Goal: Transaction & Acquisition: Purchase product/service

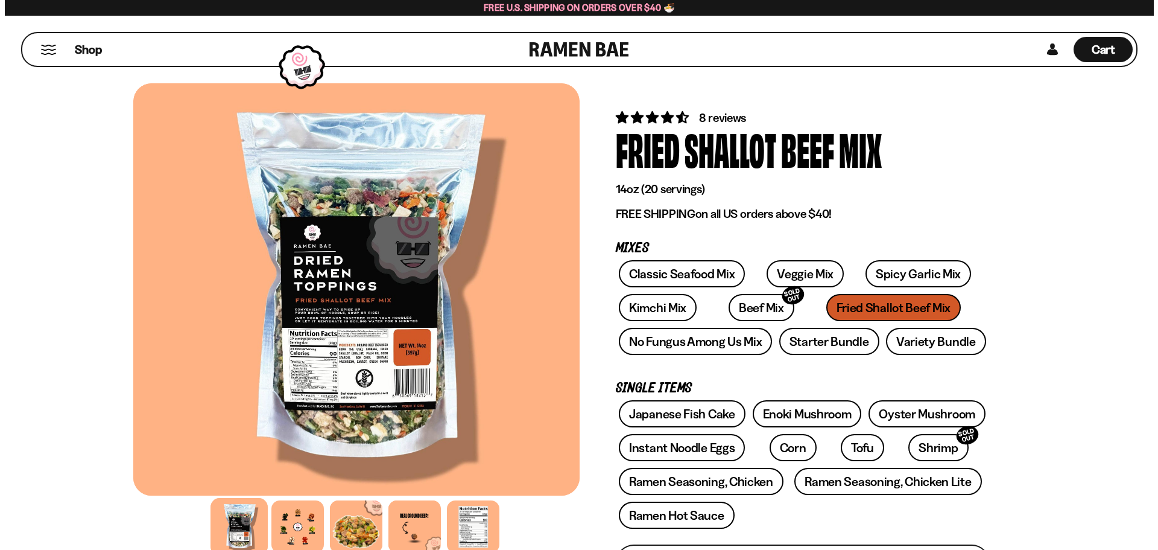
scroll to position [201, 0]
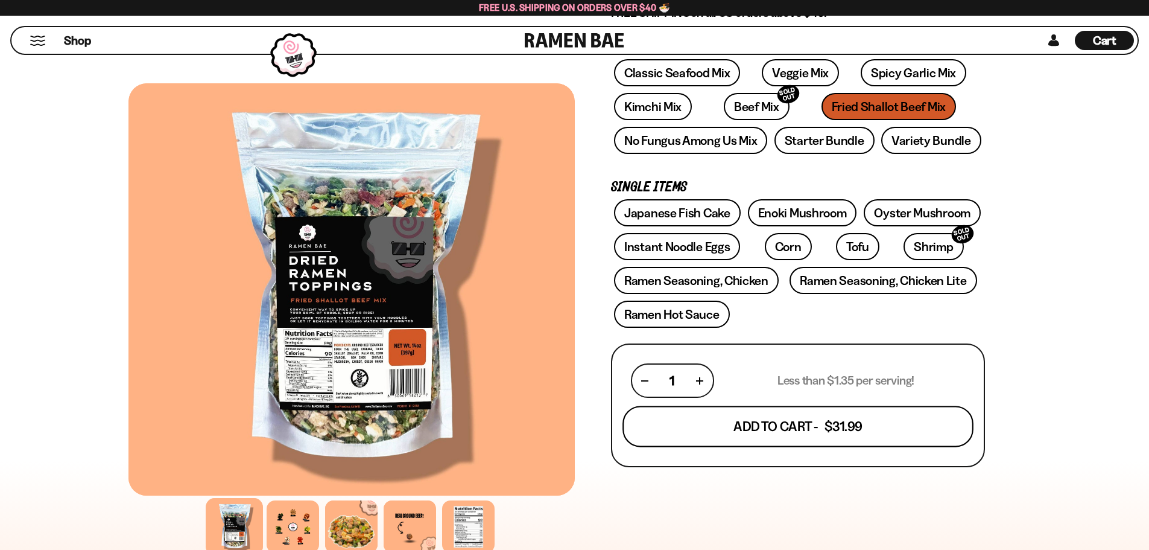
click at [745, 421] on button "Add To Cart - $31.99" at bounding box center [798, 426] width 351 height 41
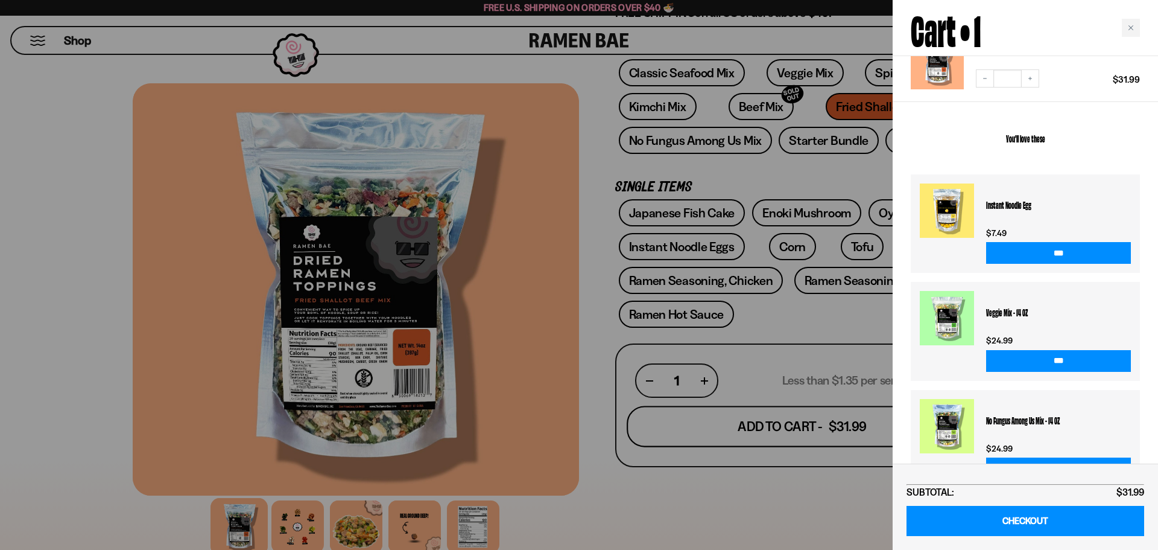
scroll to position [171, 0]
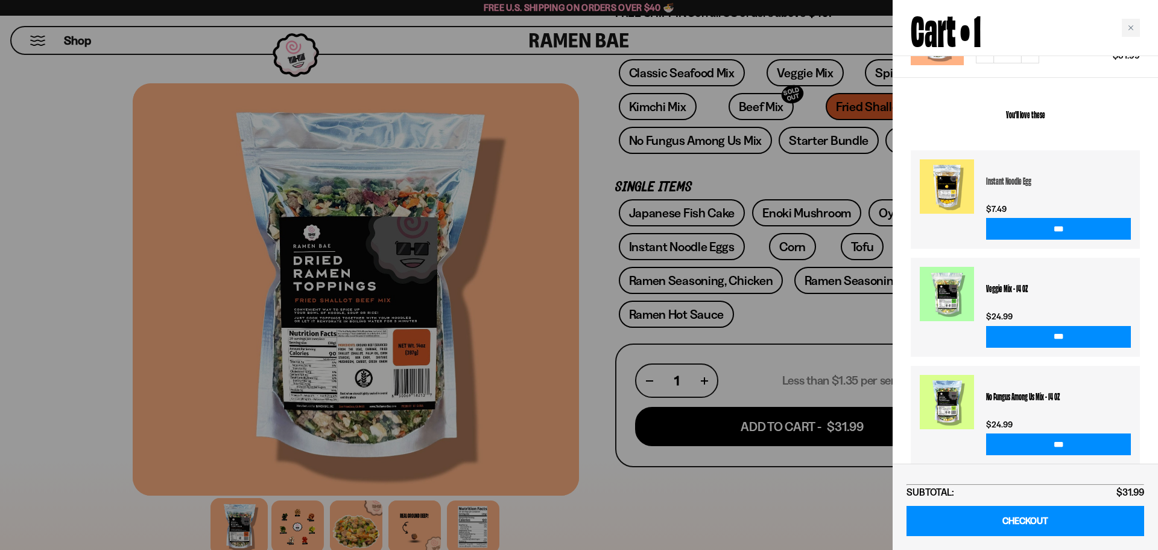
click at [992, 170] on h3 "Instant Noodle Egg" at bounding box center [1058, 180] width 145 height 42
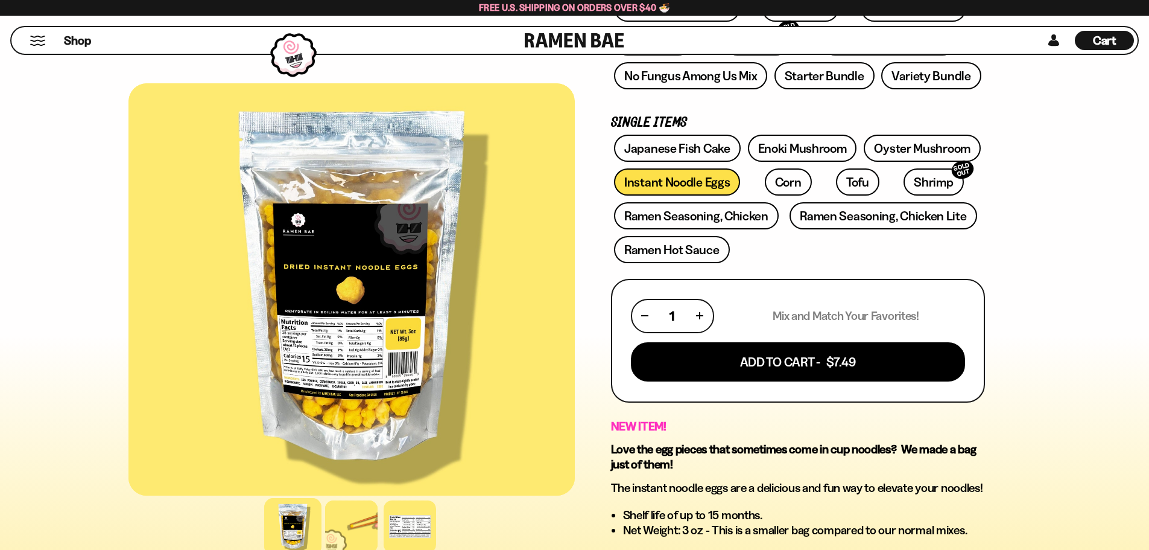
scroll to position [302, 0]
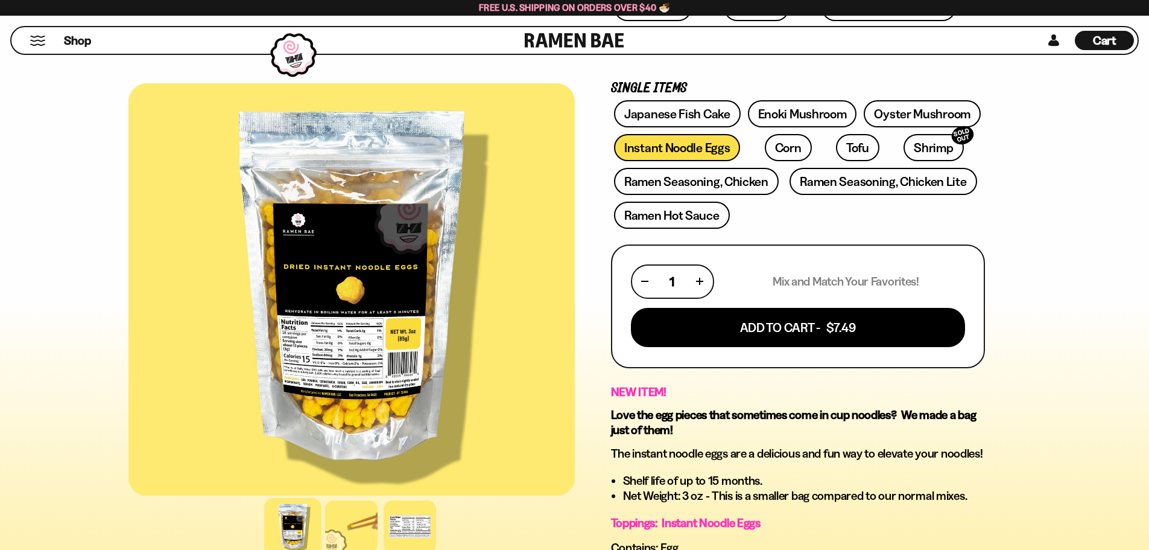
click at [1098, 40] on span "Cart" at bounding box center [1105, 40] width 24 height 14
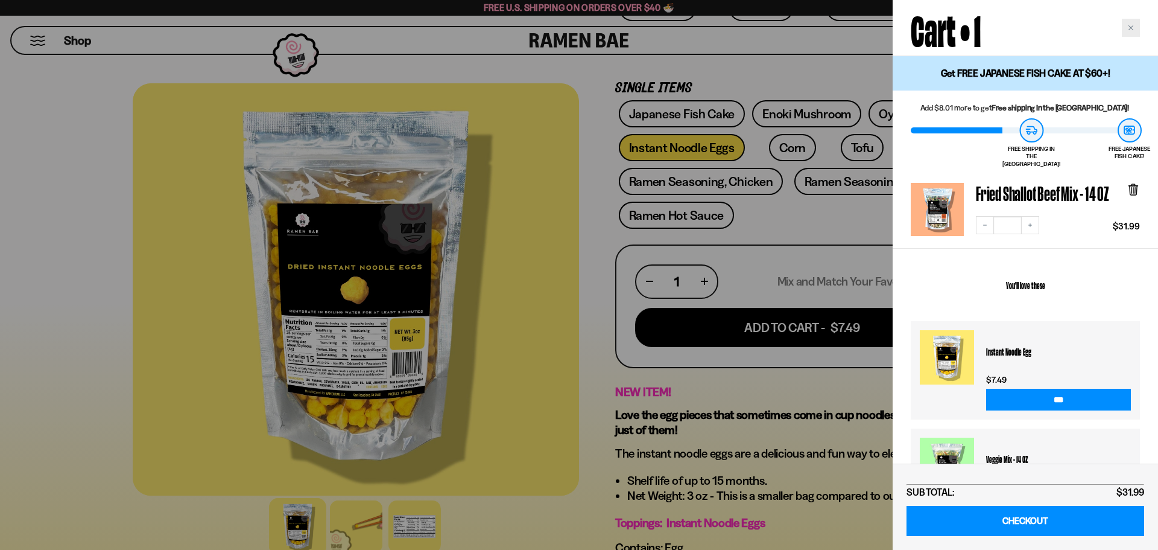
click at [1133, 27] on icon "Close cart" at bounding box center [1131, 28] width 6 height 6
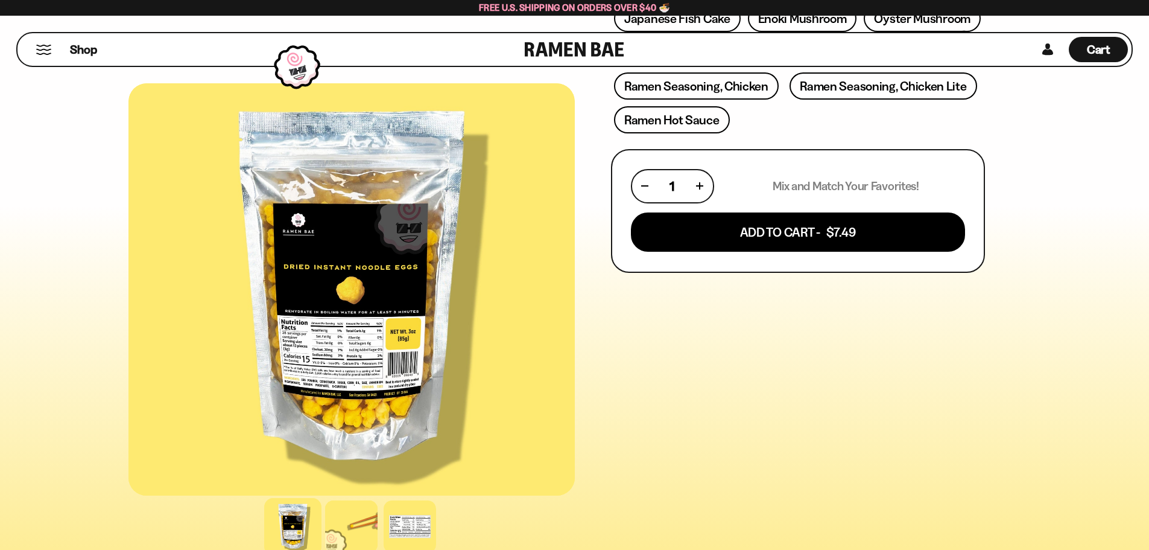
scroll to position [0, 0]
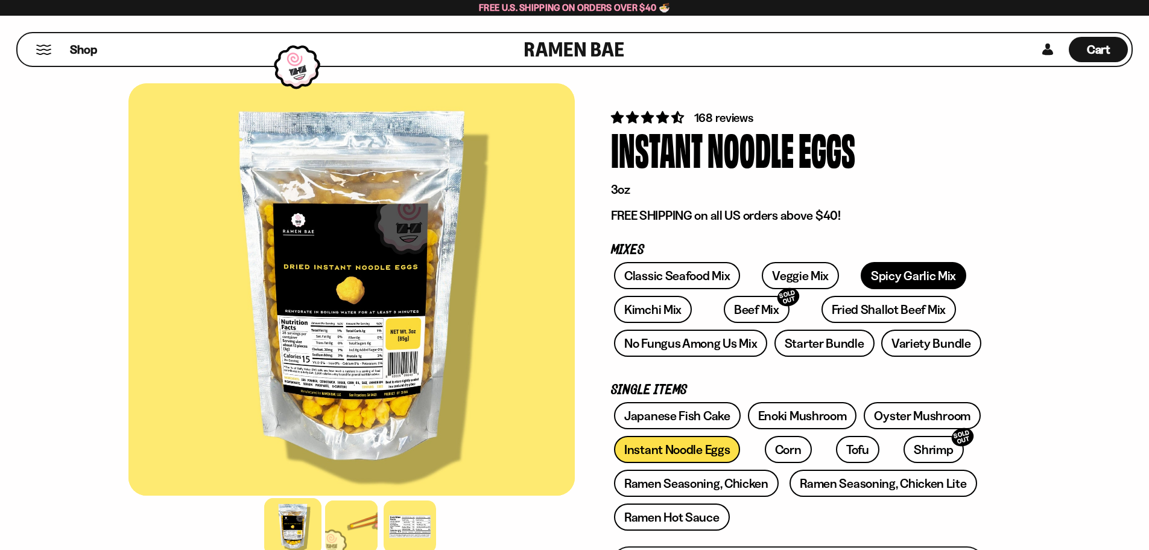
click at [873, 273] on link "Spicy Garlic Mix" at bounding box center [914, 275] width 106 height 27
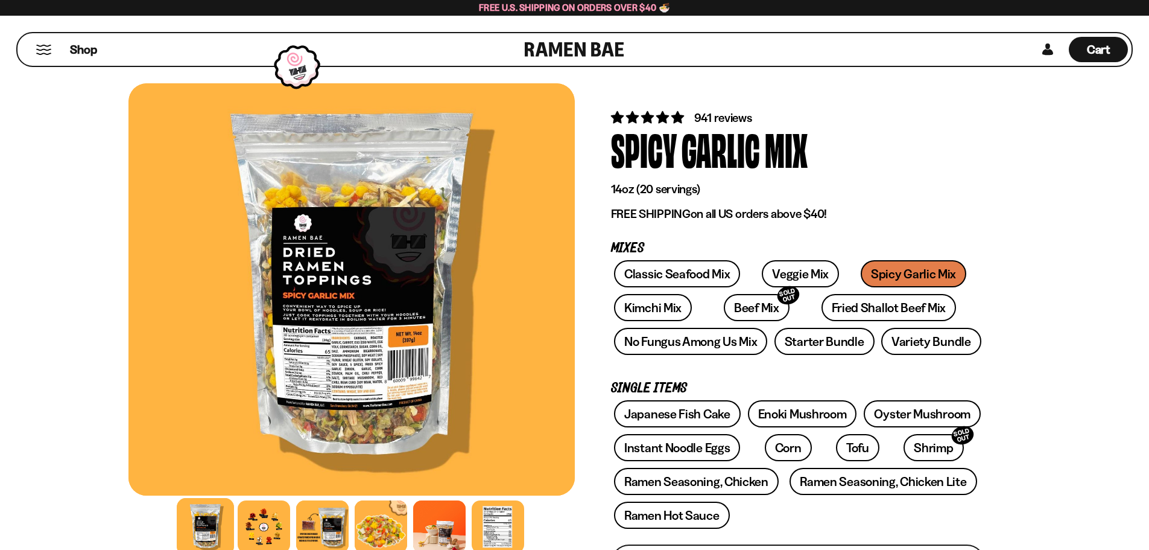
scroll to position [101, 0]
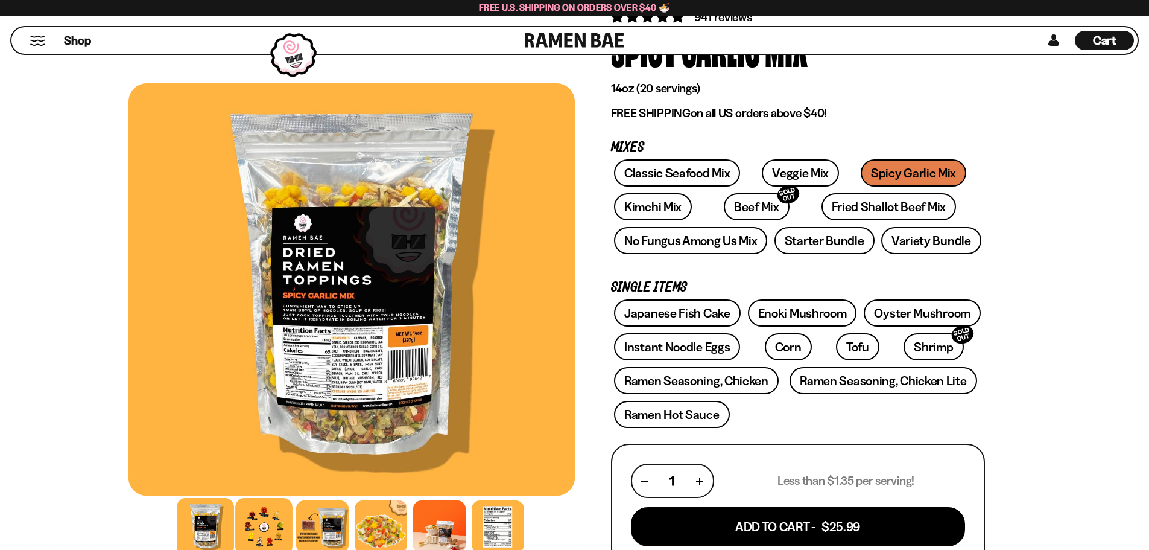
click at [261, 518] on div at bounding box center [263, 526] width 57 height 57
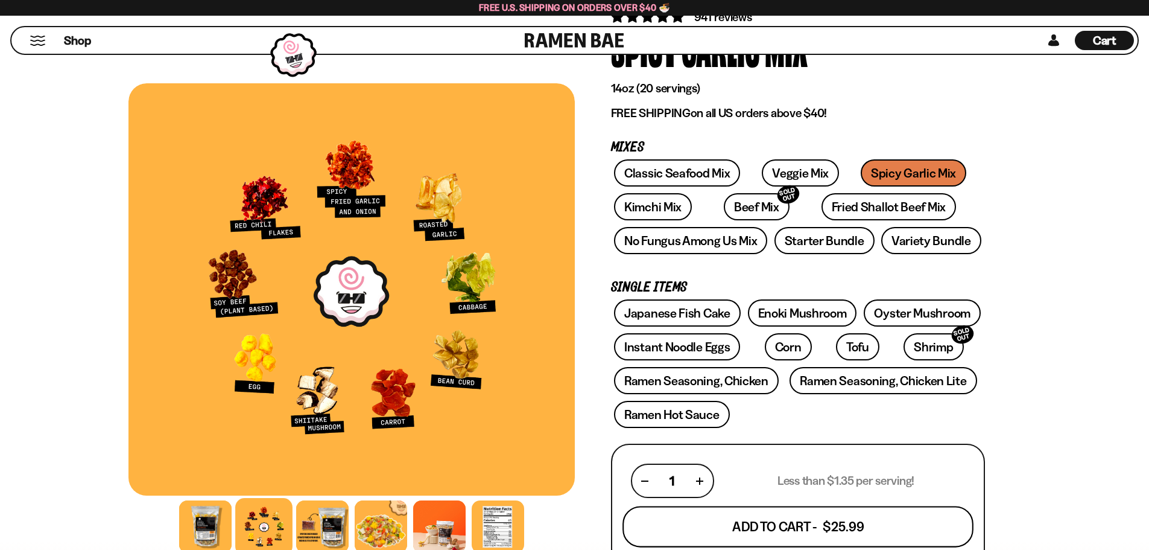
click at [770, 525] on button "Add To Cart - $25.99" at bounding box center [798, 526] width 351 height 41
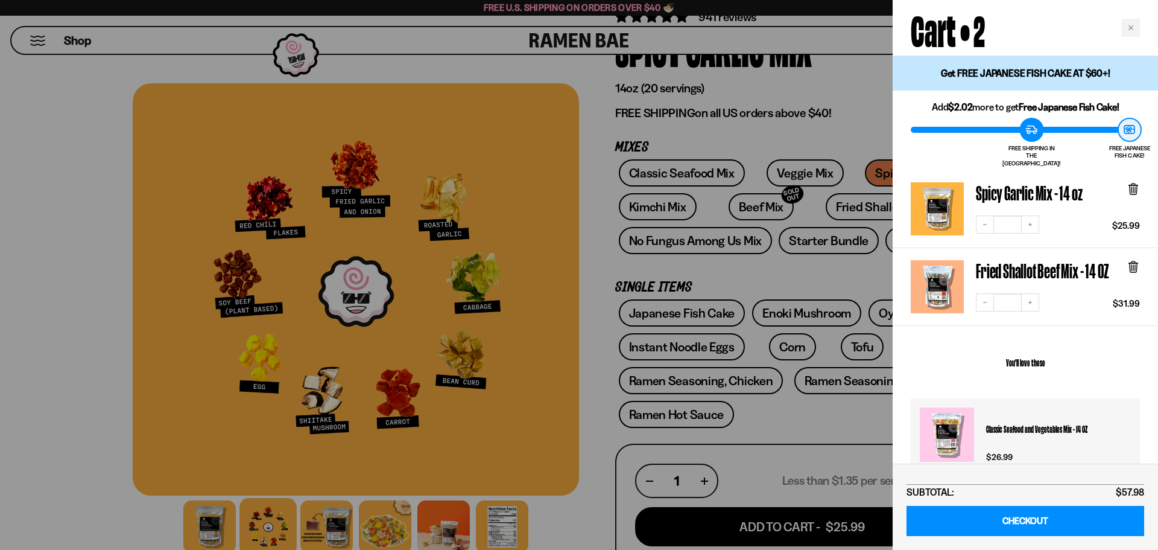
click at [83, 122] on div at bounding box center [579, 275] width 1158 height 550
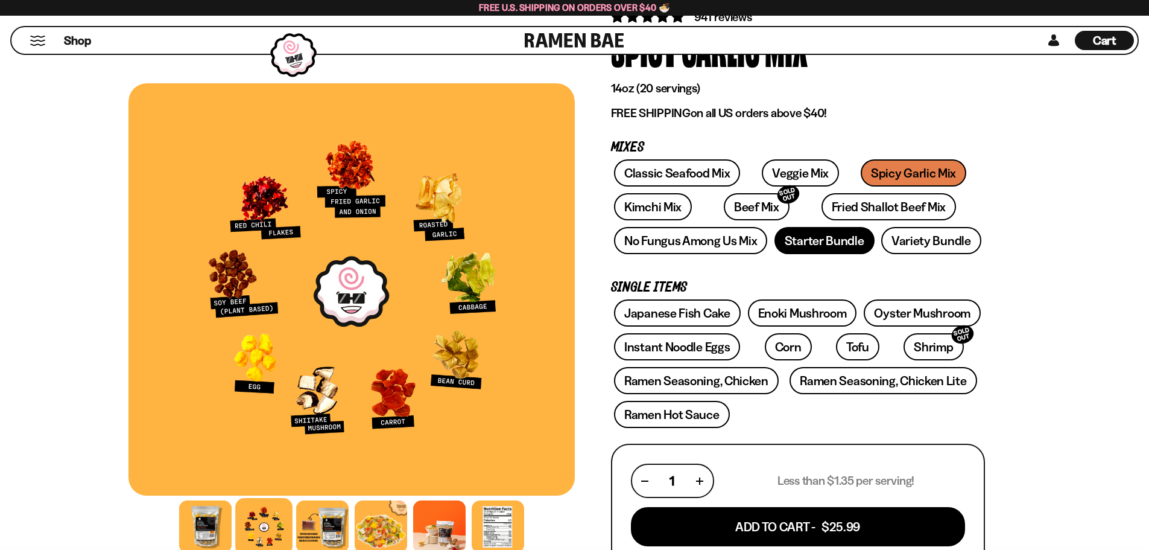
click at [812, 243] on link "Starter Bundle" at bounding box center [825, 240] width 100 height 27
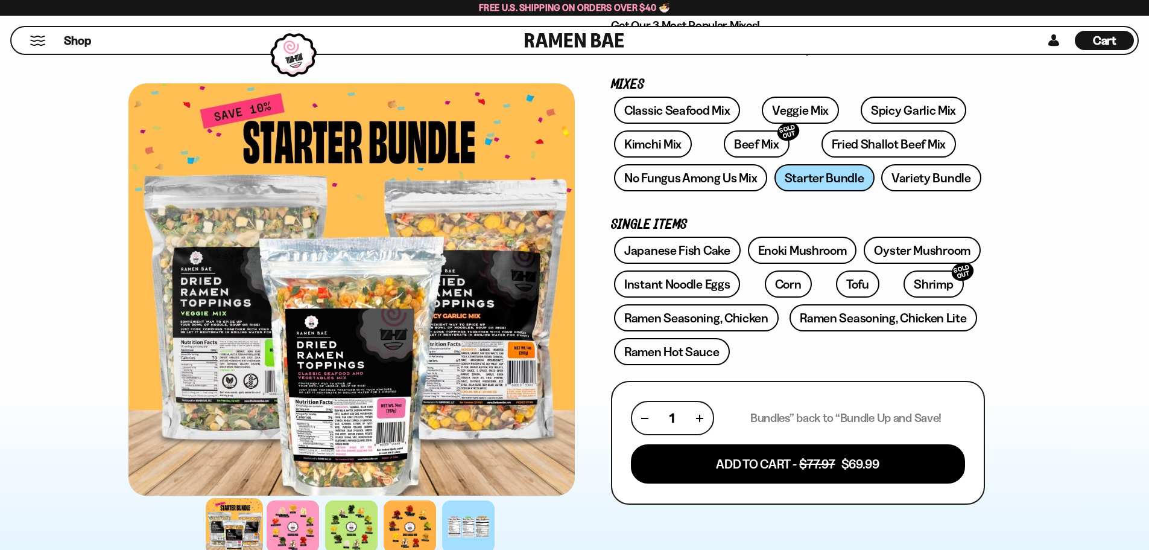
scroll to position [201, 0]
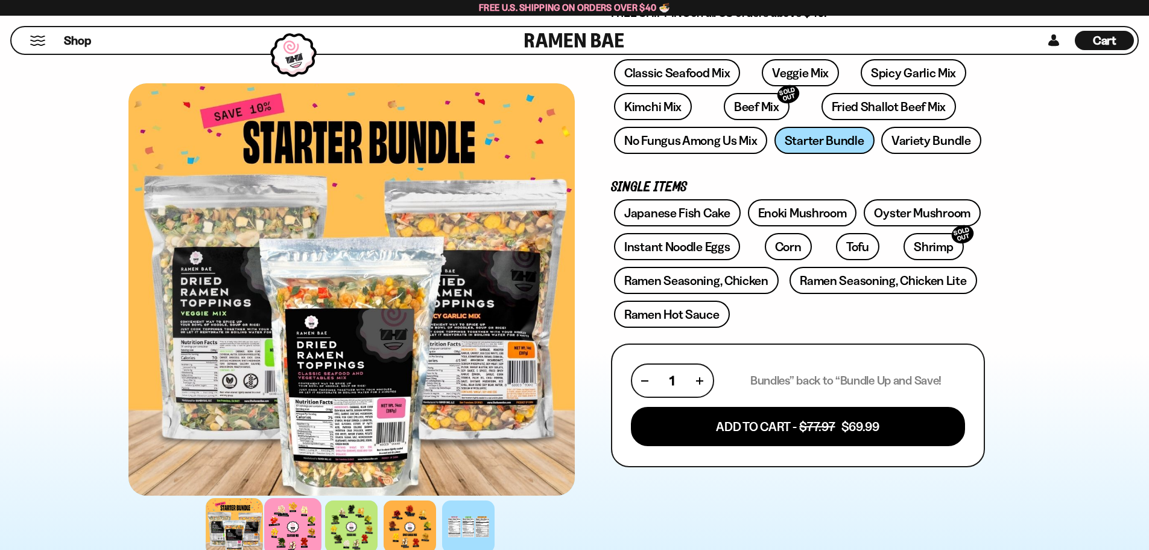
click at [291, 515] on div at bounding box center [292, 526] width 57 height 57
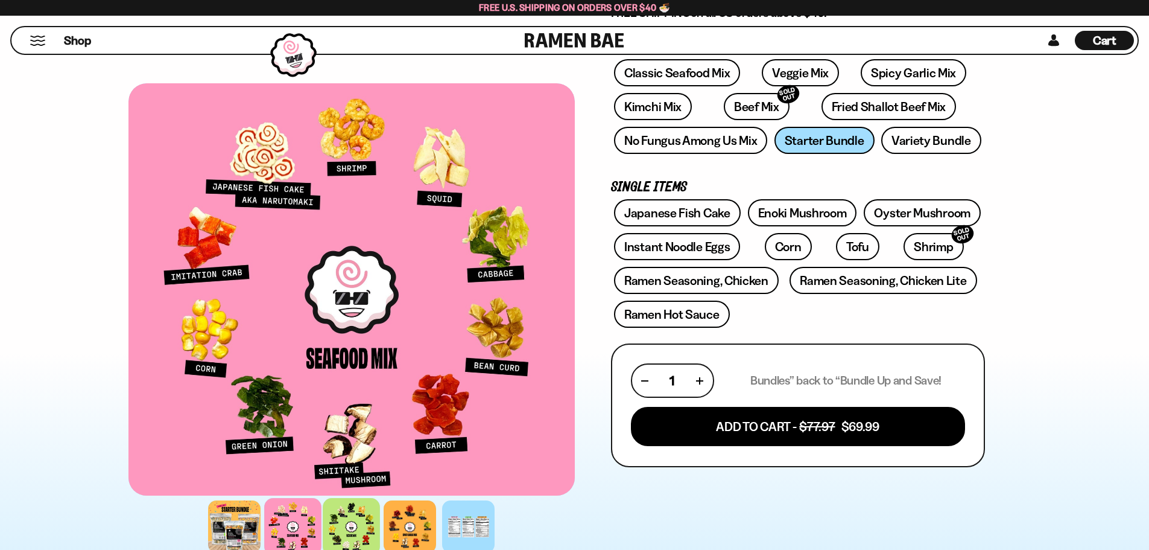
click at [357, 523] on div at bounding box center [351, 526] width 57 height 57
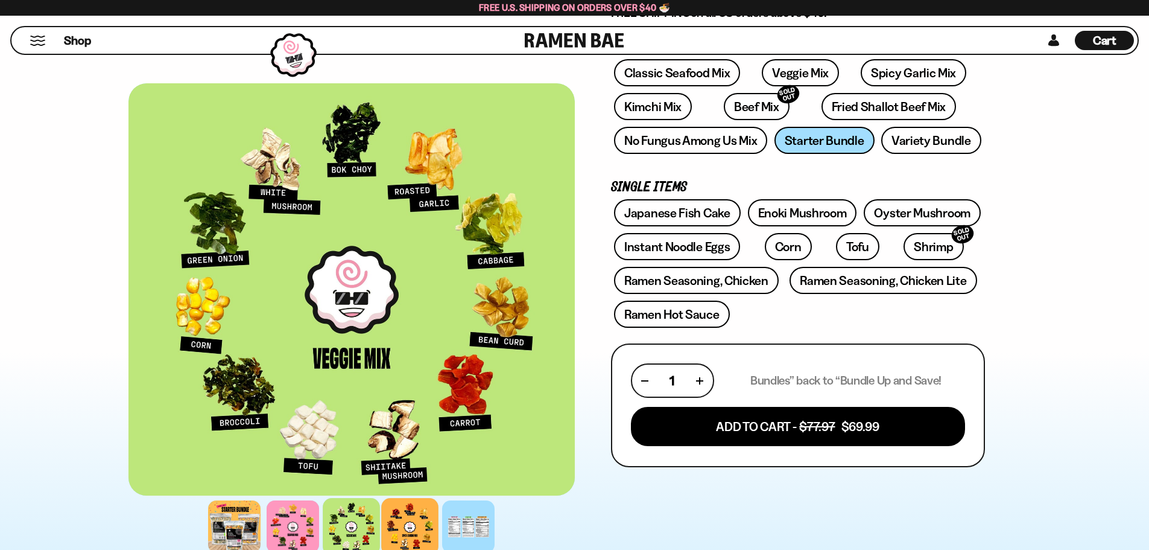
click at [407, 519] on div at bounding box center [409, 526] width 57 height 57
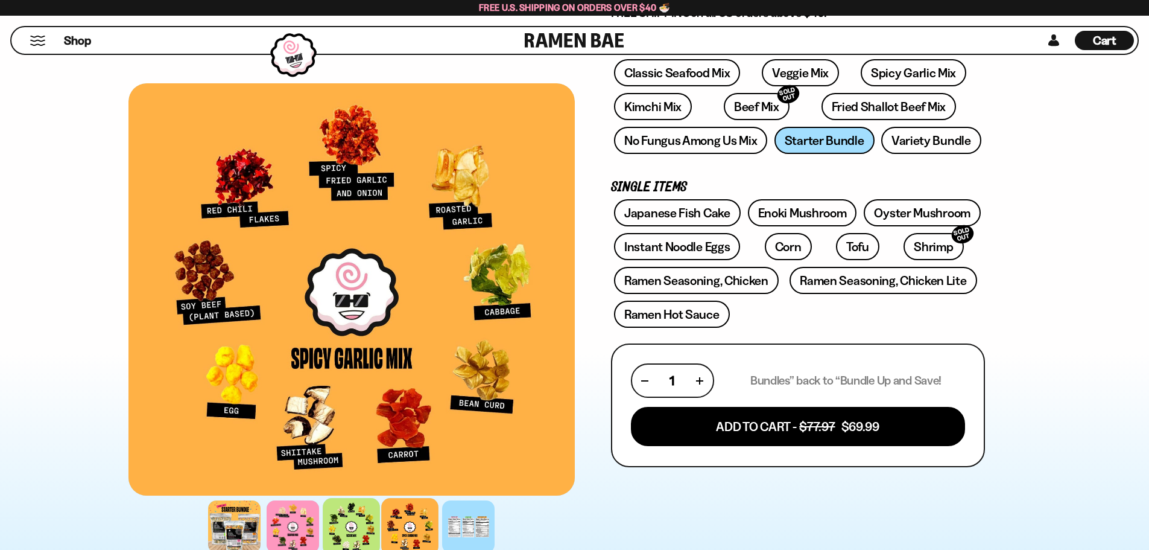
click at [357, 515] on div at bounding box center [351, 526] width 57 height 57
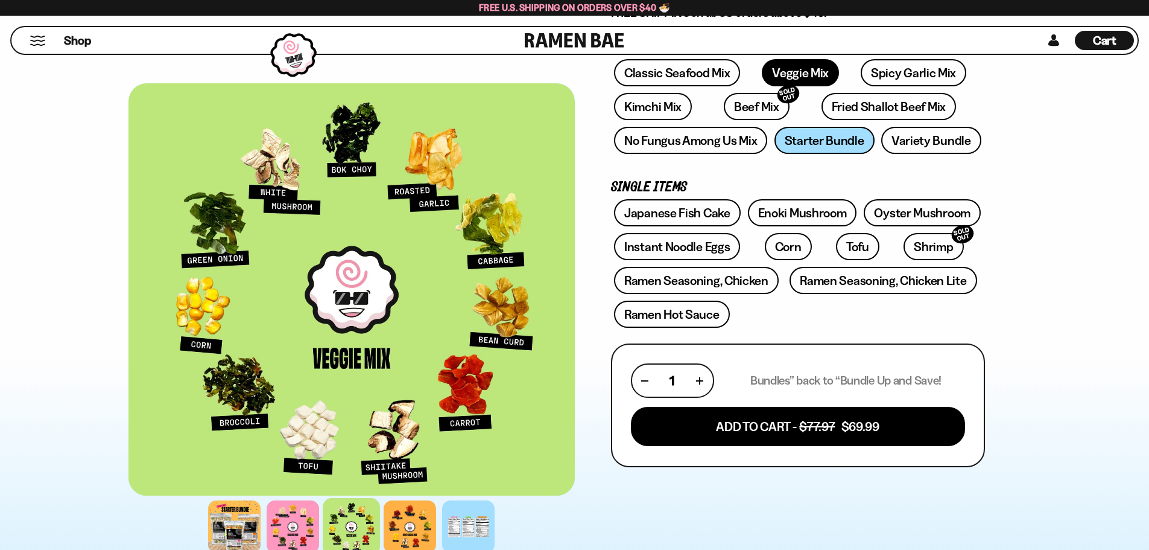
click at [766, 66] on link "Veggie Mix" at bounding box center [800, 72] width 77 height 27
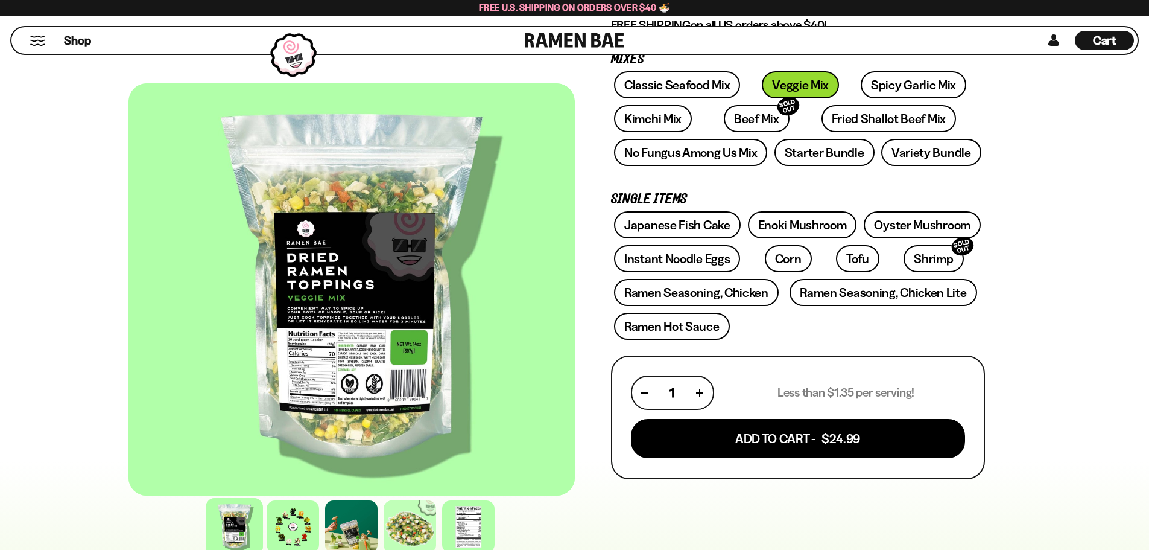
scroll to position [201, 0]
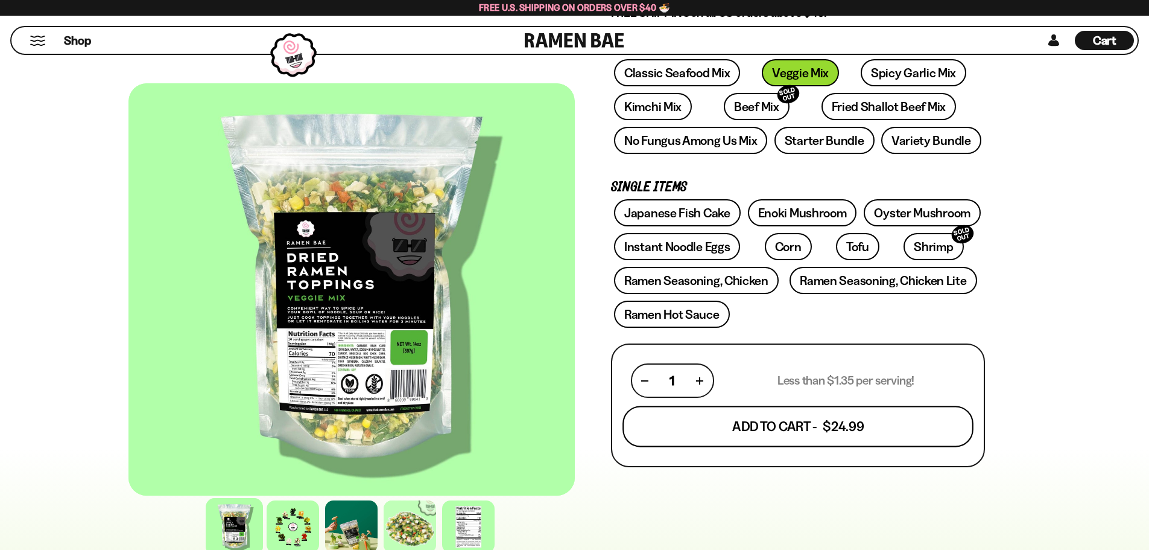
click at [777, 421] on button "Add To Cart - $24.99" at bounding box center [798, 426] width 351 height 41
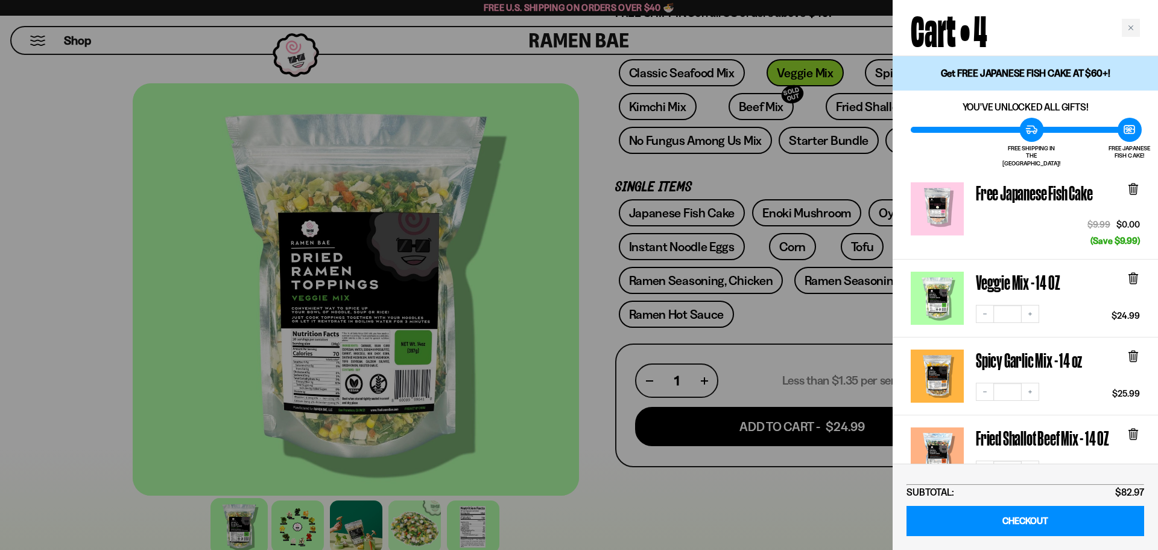
click at [1135, 351] on icon at bounding box center [1134, 355] width 4 height 9
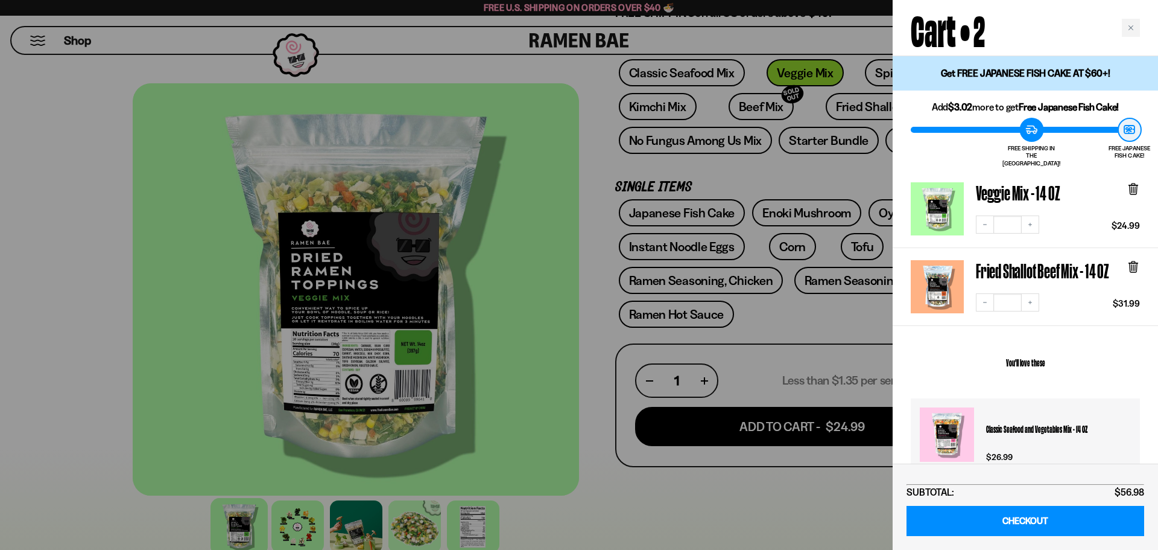
click at [676, 212] on div at bounding box center [579, 275] width 1158 height 550
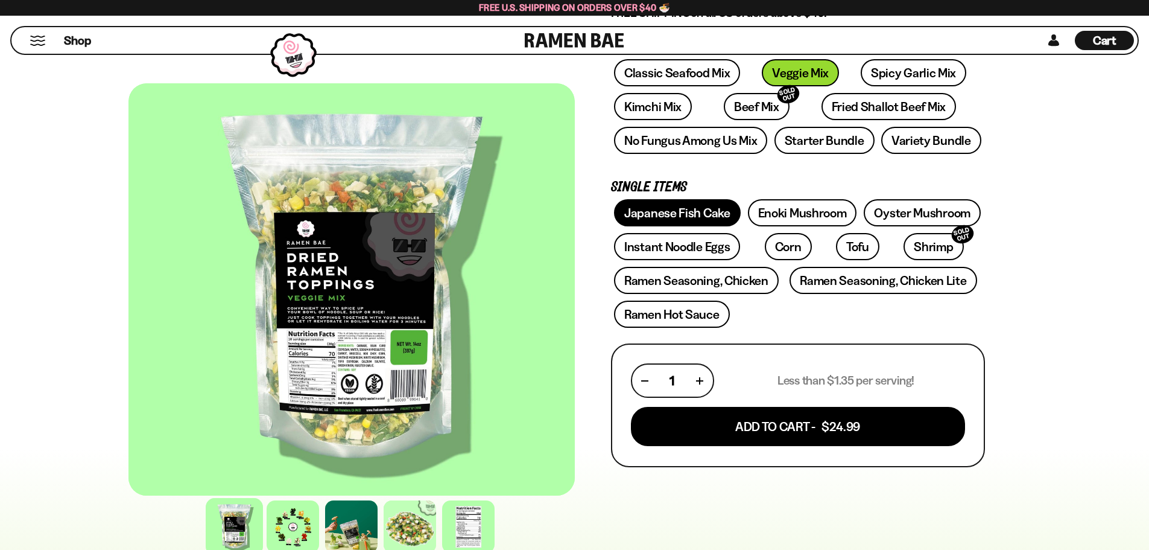
click at [673, 218] on link "Japanese Fish Cake" at bounding box center [677, 212] width 127 height 27
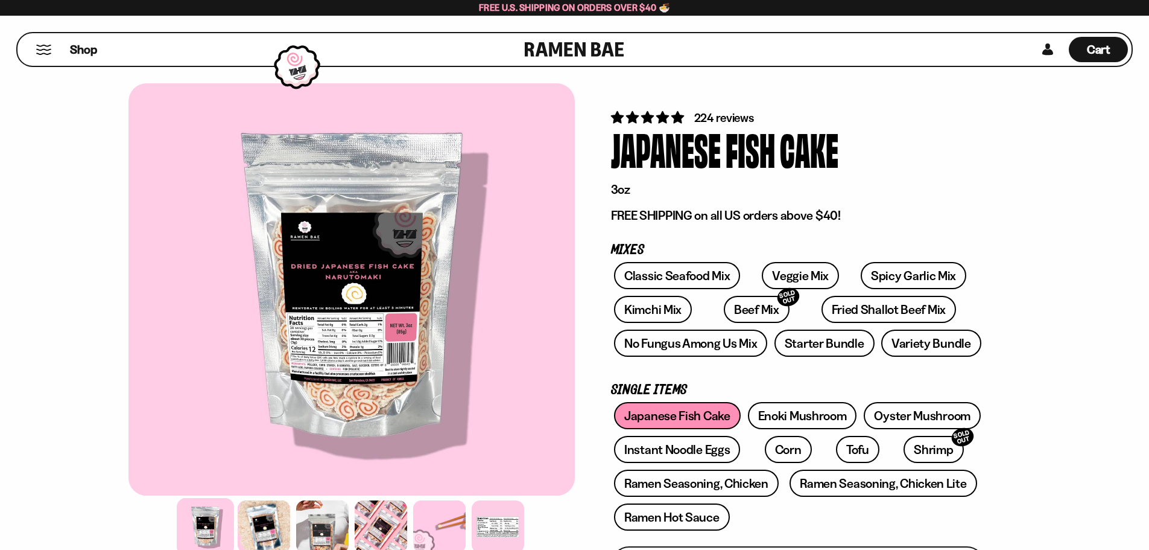
scroll to position [101, 0]
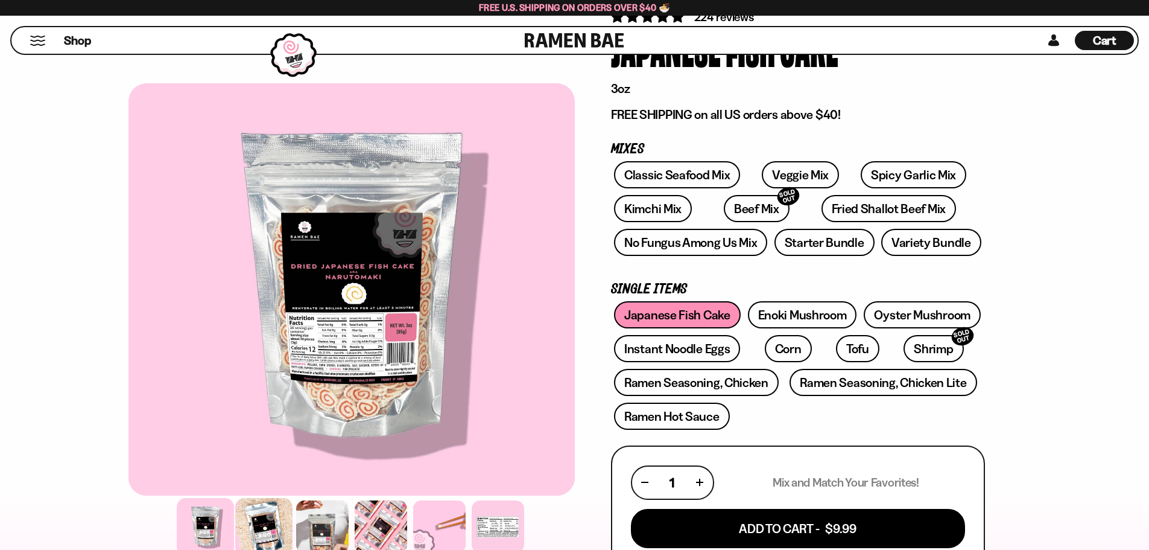
click at [267, 525] on div at bounding box center [263, 526] width 57 height 57
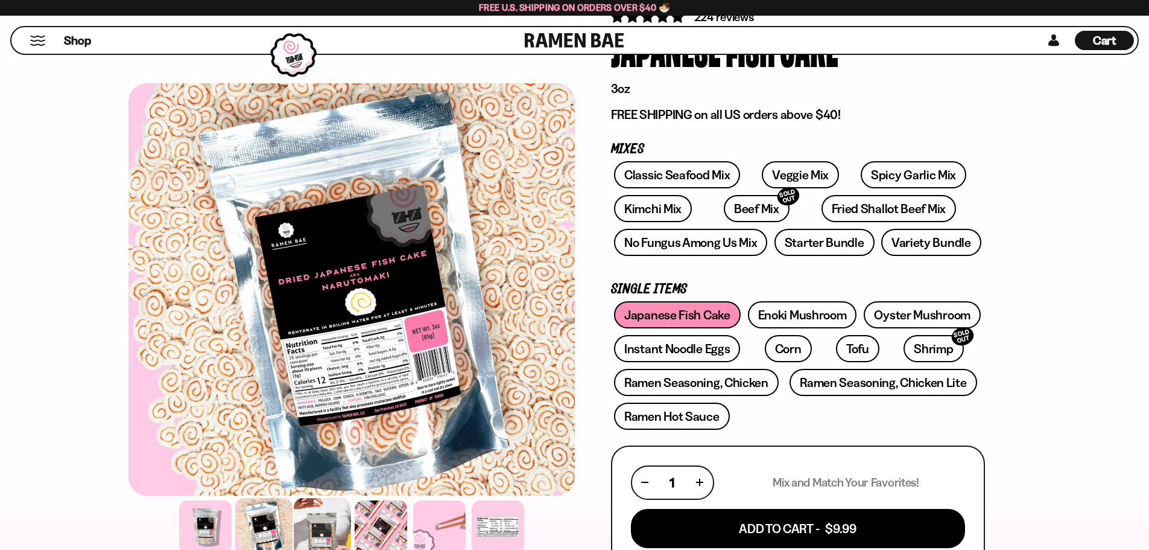
click at [323, 513] on div at bounding box center [322, 526] width 57 height 57
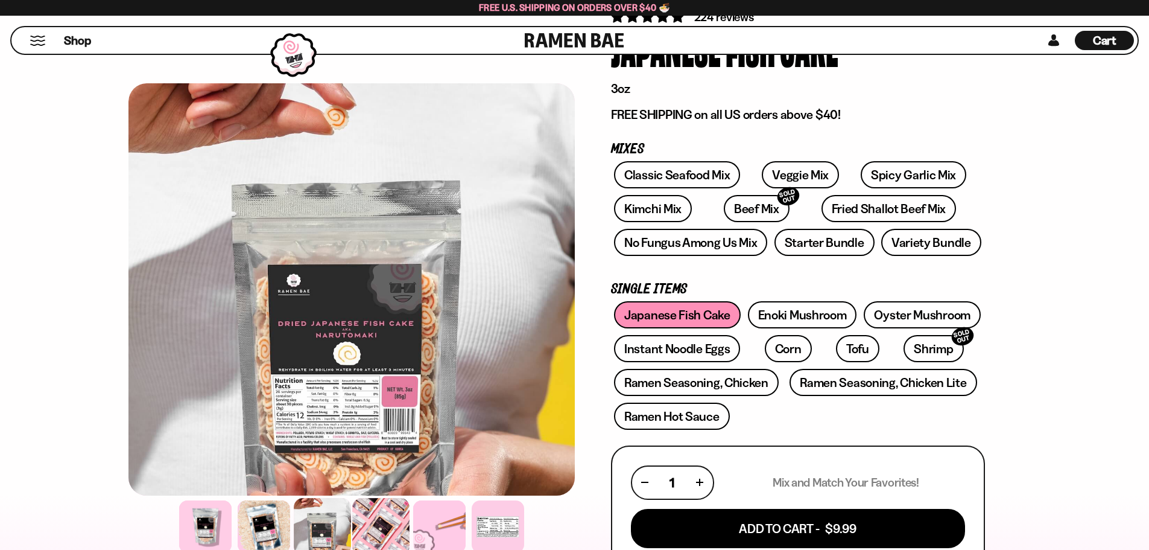
click at [381, 521] on div at bounding box center [380, 526] width 57 height 57
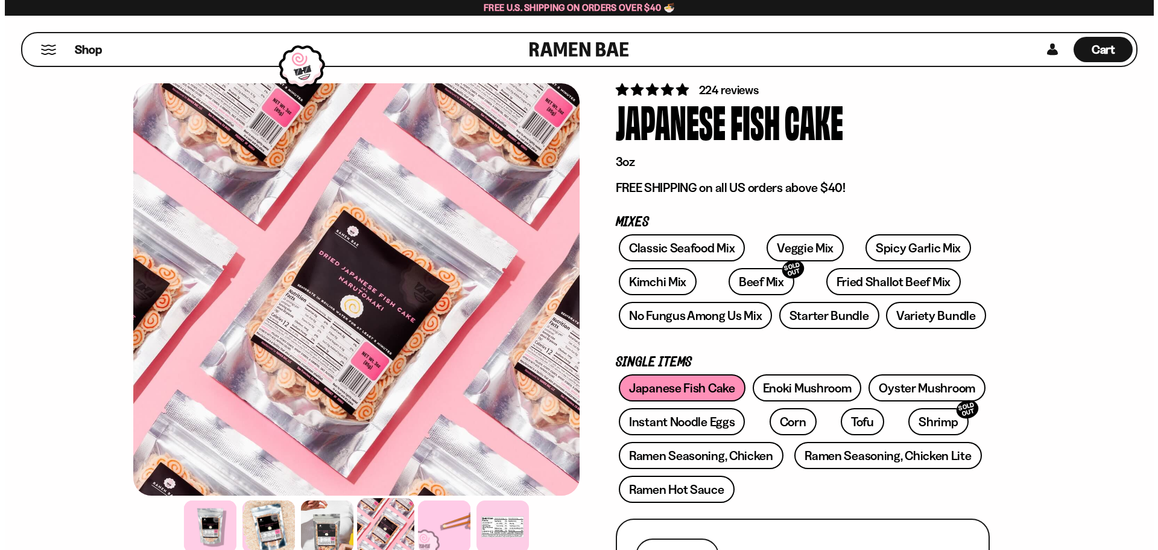
scroll to position [0, 0]
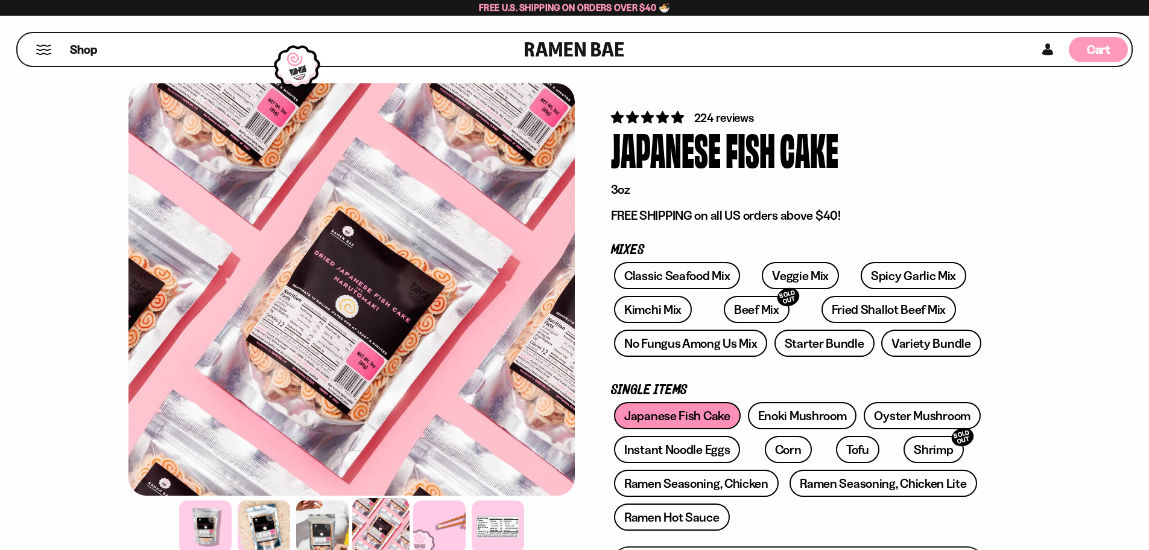
click at [1087, 51] on div "Cart D0381C2F-513E-4F90-8A41-6F0A75DCBAAA" at bounding box center [1098, 49] width 59 height 25
